Goal: Task Accomplishment & Management: Complete application form

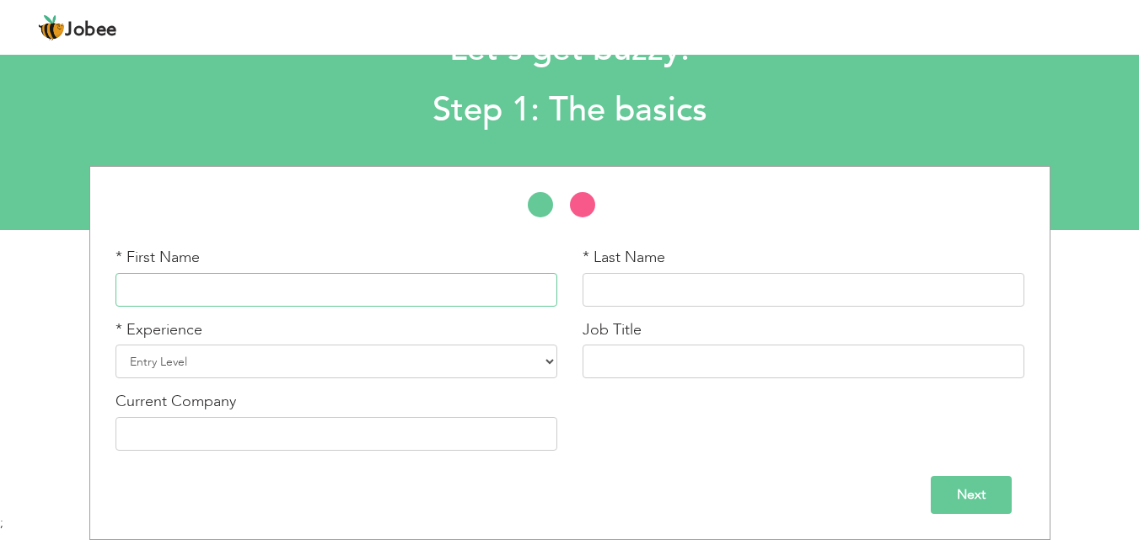
click at [273, 298] on input "text" at bounding box center [337, 290] width 442 height 34
type input "u"
type input "Usman"
click at [591, 302] on input "text" at bounding box center [804, 290] width 442 height 34
type input "Naseer"
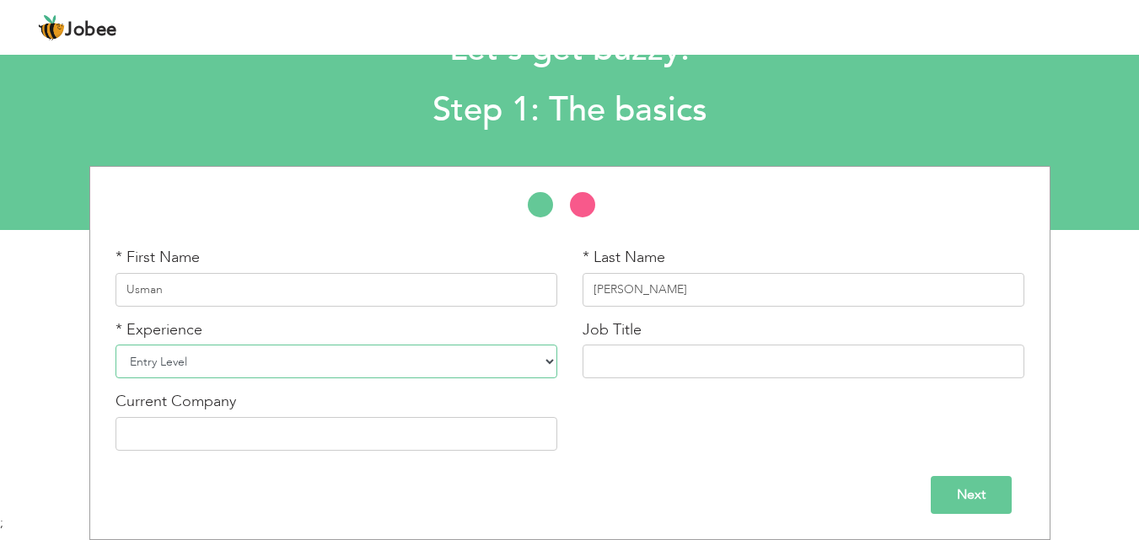
click at [550, 364] on select "Entry Level Less than 1 Year 1 Year 2 Years 3 Years 4 Years 5 Years 6 Years 7 Y…" at bounding box center [337, 362] width 442 height 34
click at [434, 362] on select "Entry Level Less than 1 Year 1 Year 2 Years 3 Years 4 Years 5 Years 6 Years 7 Y…" at bounding box center [337, 362] width 442 height 34
click at [747, 374] on input "text" at bounding box center [804, 362] width 442 height 34
click at [951, 500] on input "Next" at bounding box center [971, 495] width 81 height 38
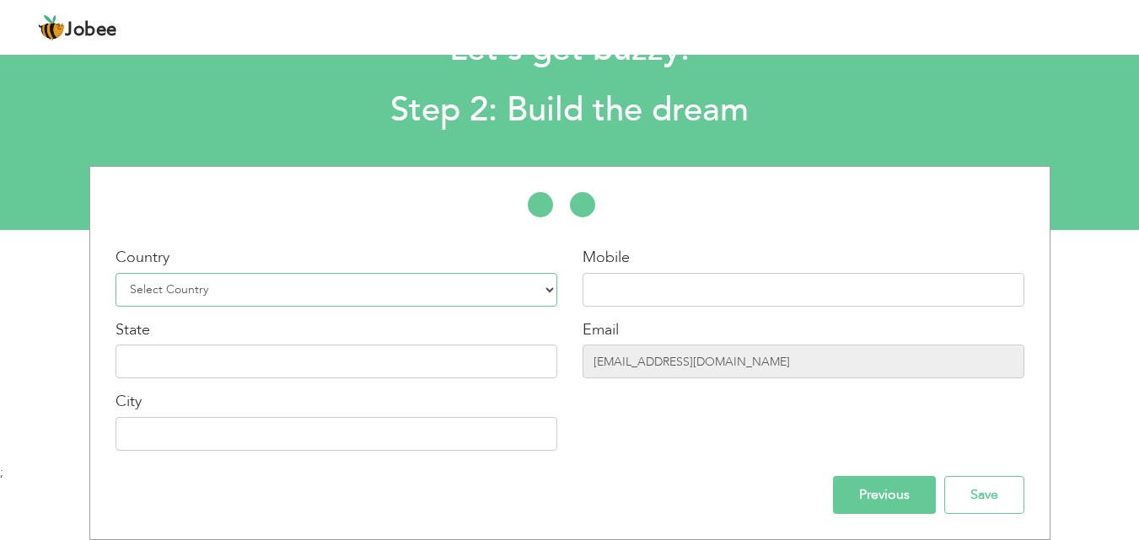
click at [517, 300] on select "Select Country Afghanistan Albania Algeria American Samoa Andorra Angola Anguil…" at bounding box center [337, 290] width 442 height 34
select select "166"
click at [116, 273] on select "Select Country Afghanistan Albania Algeria American Samoa Andorra Angola Anguil…" at bounding box center [337, 290] width 442 height 34
click at [453, 352] on input "text" at bounding box center [337, 362] width 442 height 34
type input "[GEOGRAPHIC_DATA]"
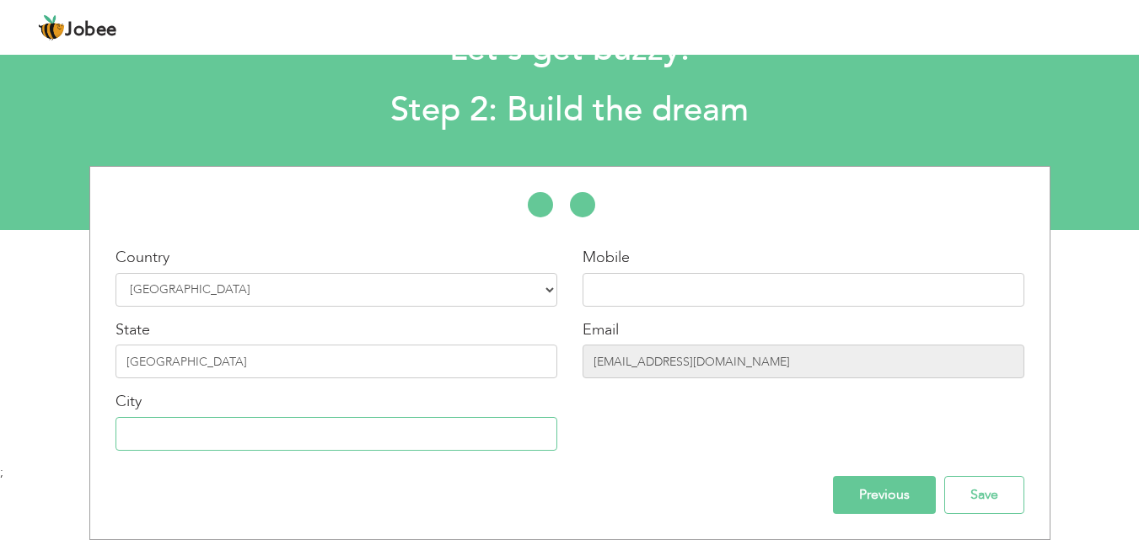
click at [391, 429] on input "text" at bounding box center [337, 434] width 442 height 34
type input "Dikhan"
click at [623, 297] on input "text" at bounding box center [804, 290] width 442 height 34
type input "03356626050"
click at [1003, 502] on input "Save" at bounding box center [984, 495] width 80 height 38
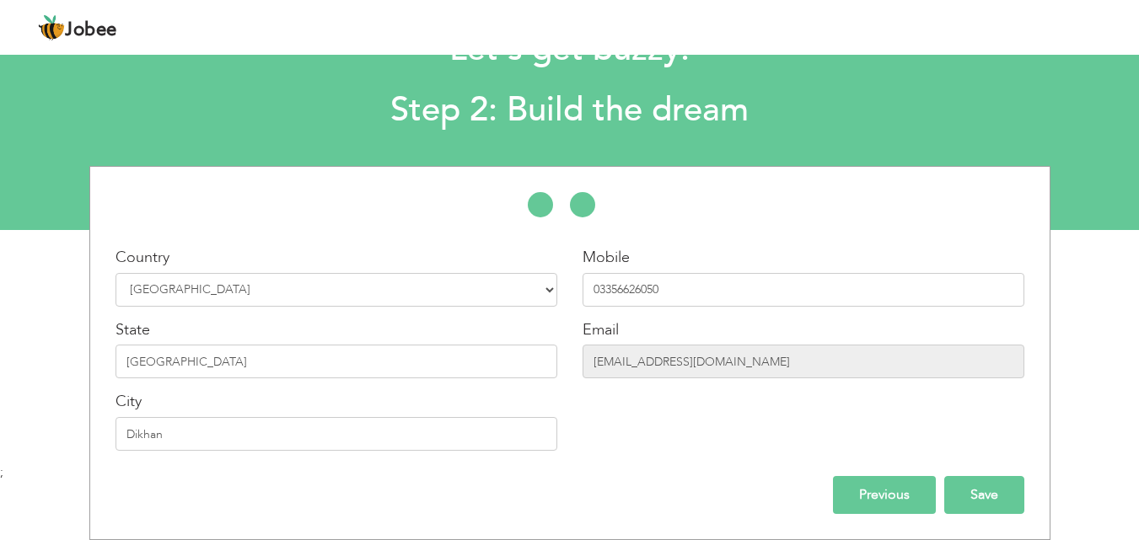
click at [976, 486] on input "Save" at bounding box center [984, 495] width 80 height 38
click at [973, 496] on input "Save" at bounding box center [984, 495] width 80 height 38
